Goal: Task Accomplishment & Management: Use online tool/utility

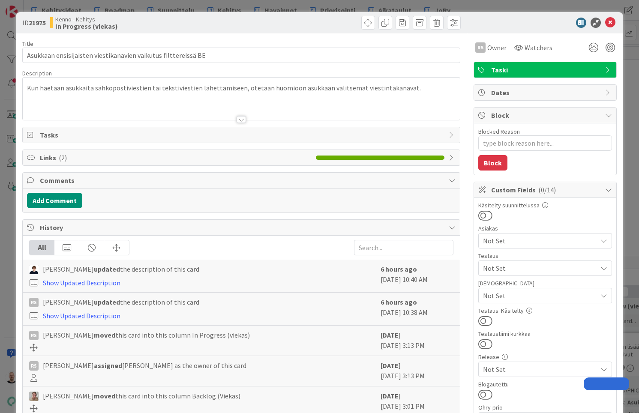
click at [191, 3] on div "ID 21975 Kenno - Kehitys In Progress (viekas) Title 62 / 128 Asukkaan ensisijai…" at bounding box center [319, 206] width 639 height 413
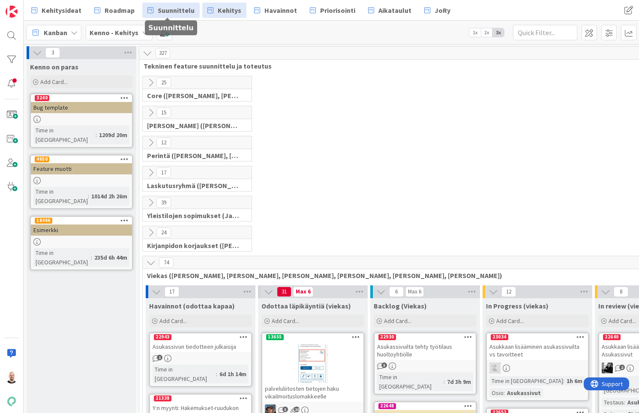
click at [168, 9] on span "Suunnittelu" at bounding box center [176, 10] width 37 height 10
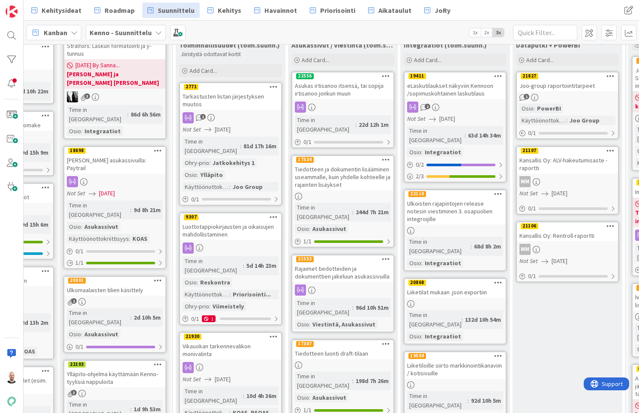
scroll to position [63, 304]
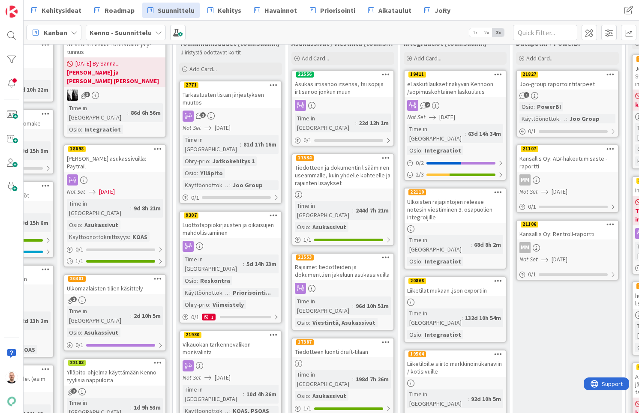
click at [229, 95] on div "Tarkastusten listan järjestyksen muutos" at bounding box center [230, 98] width 101 height 19
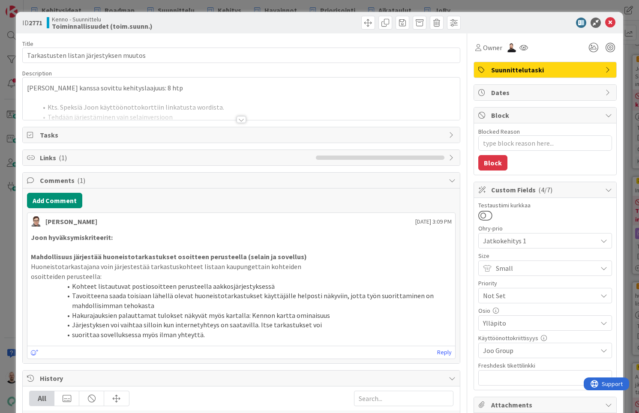
click at [239, 118] on div at bounding box center [241, 119] width 9 height 7
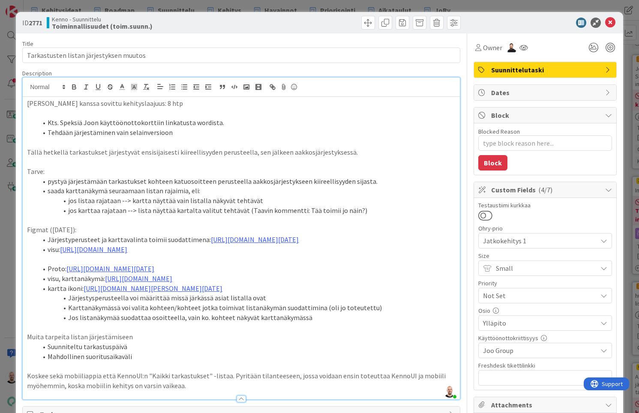
click at [245, 4] on div "ID 2771 Kenno - Suunnittelu Toiminnallisuudet (toim.suunn.) Title 39 / 128 Tark…" at bounding box center [319, 206] width 639 height 413
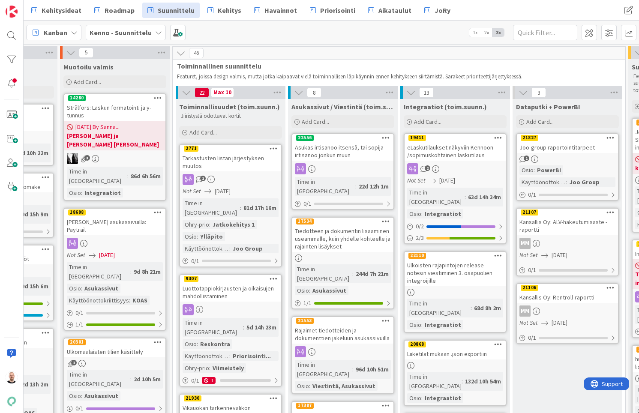
click at [232, 286] on div "Luottotappiokirjausten ja oikaisujen mahdollistaminen" at bounding box center [230, 292] width 101 height 19
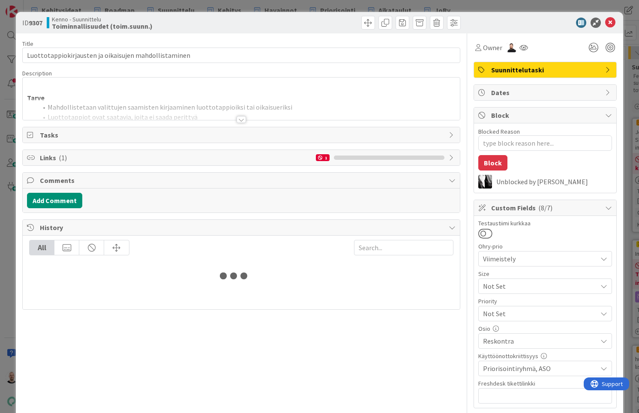
type textarea "x"
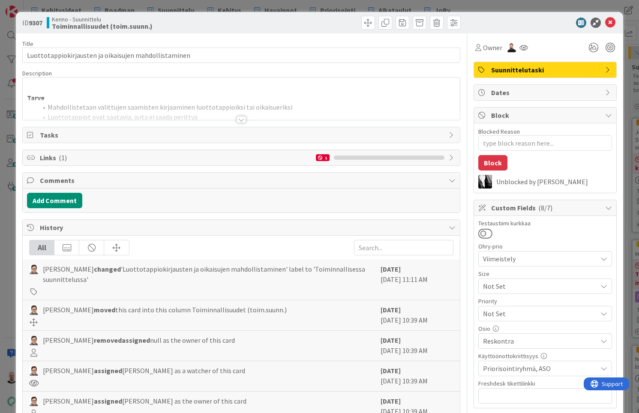
click at [244, 120] on div at bounding box center [241, 119] width 9 height 7
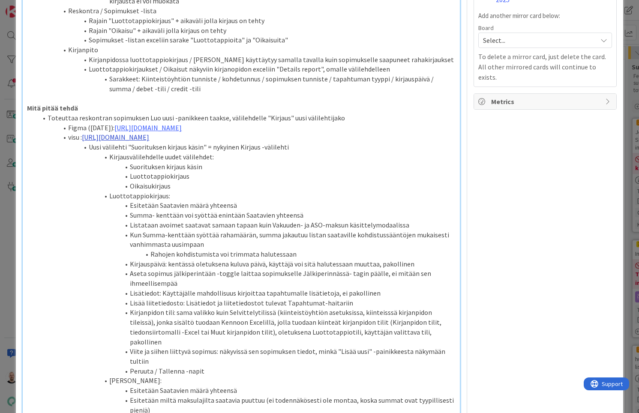
click at [137, 133] on link "[URL][DOMAIN_NAME]" at bounding box center [115, 137] width 67 height 9
click at [212, 136] on link "[URL][DOMAIN_NAME]" at bounding box center [231, 135] width 59 height 11
